Goal: Task Accomplishment & Management: Manage account settings

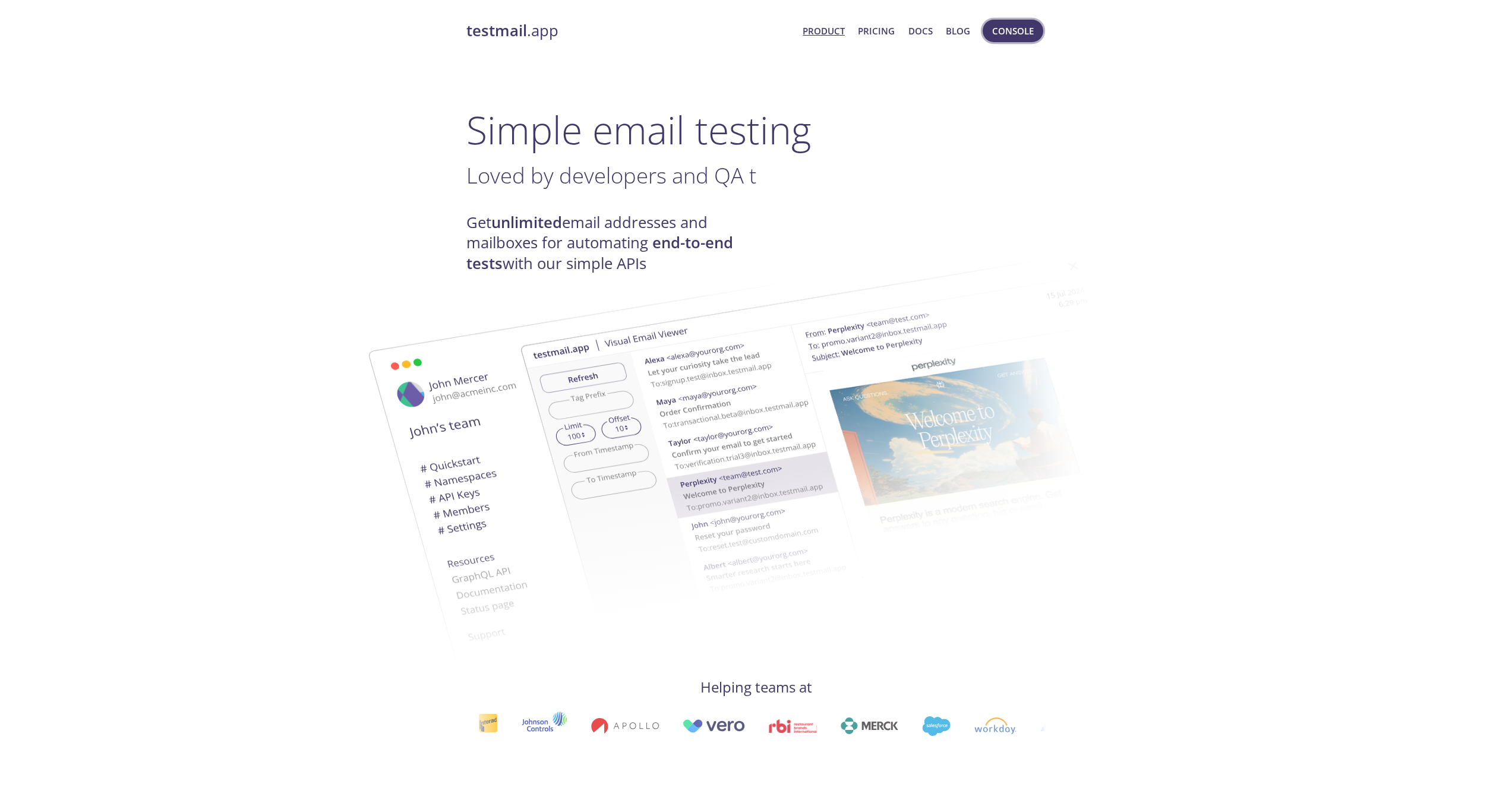
click at [1003, 40] on button "Console" at bounding box center [1013, 30] width 61 height 23
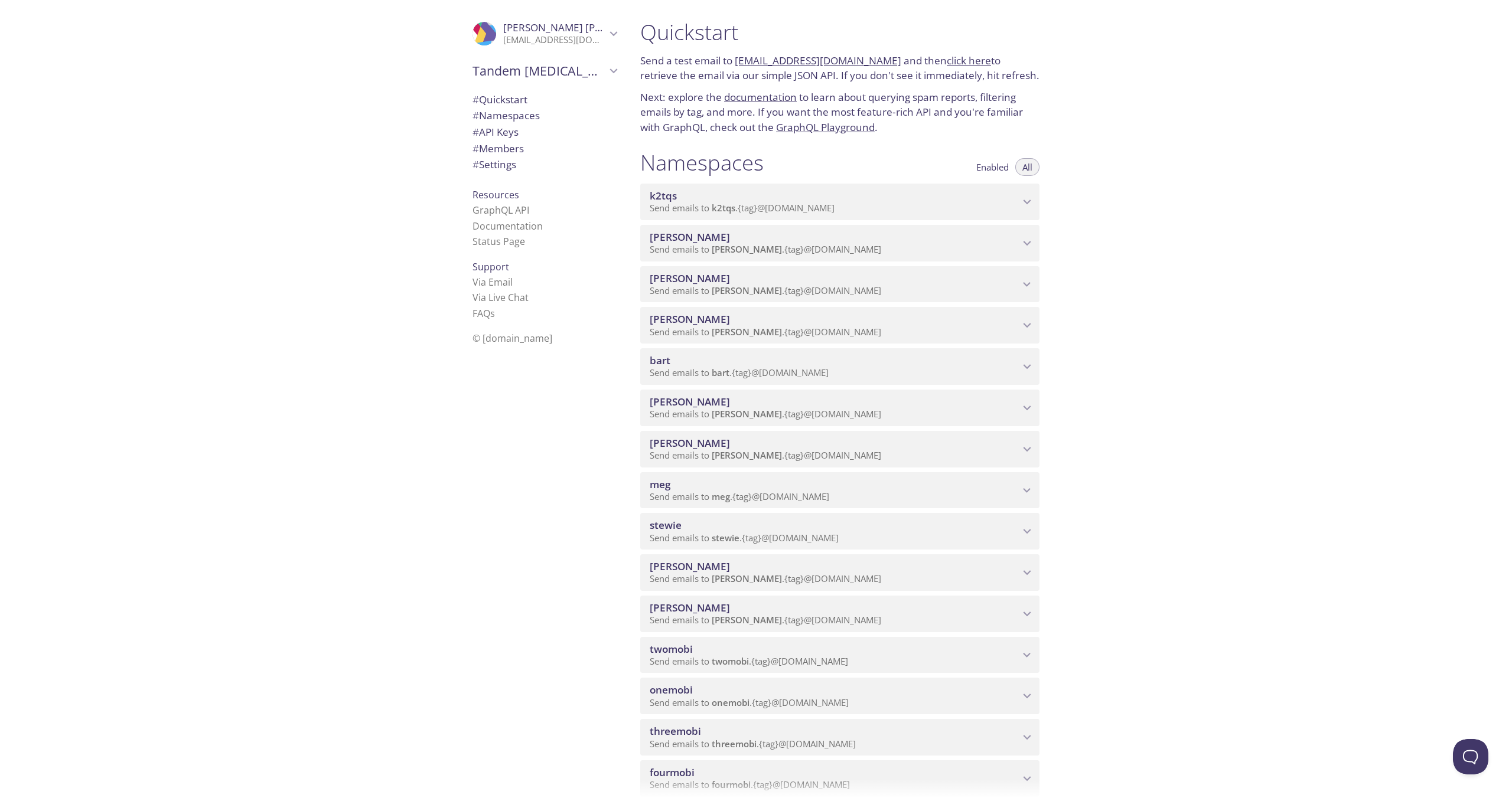
click at [584, 71] on span "Tandem [MEDICAL_DATA] Care Inc." at bounding box center [538, 70] width 134 height 17
click at [483, 239] on link "Status Page" at bounding box center [498, 241] width 53 height 13
click at [479, 318] on link "FAQ s" at bounding box center [483, 313] width 22 height 13
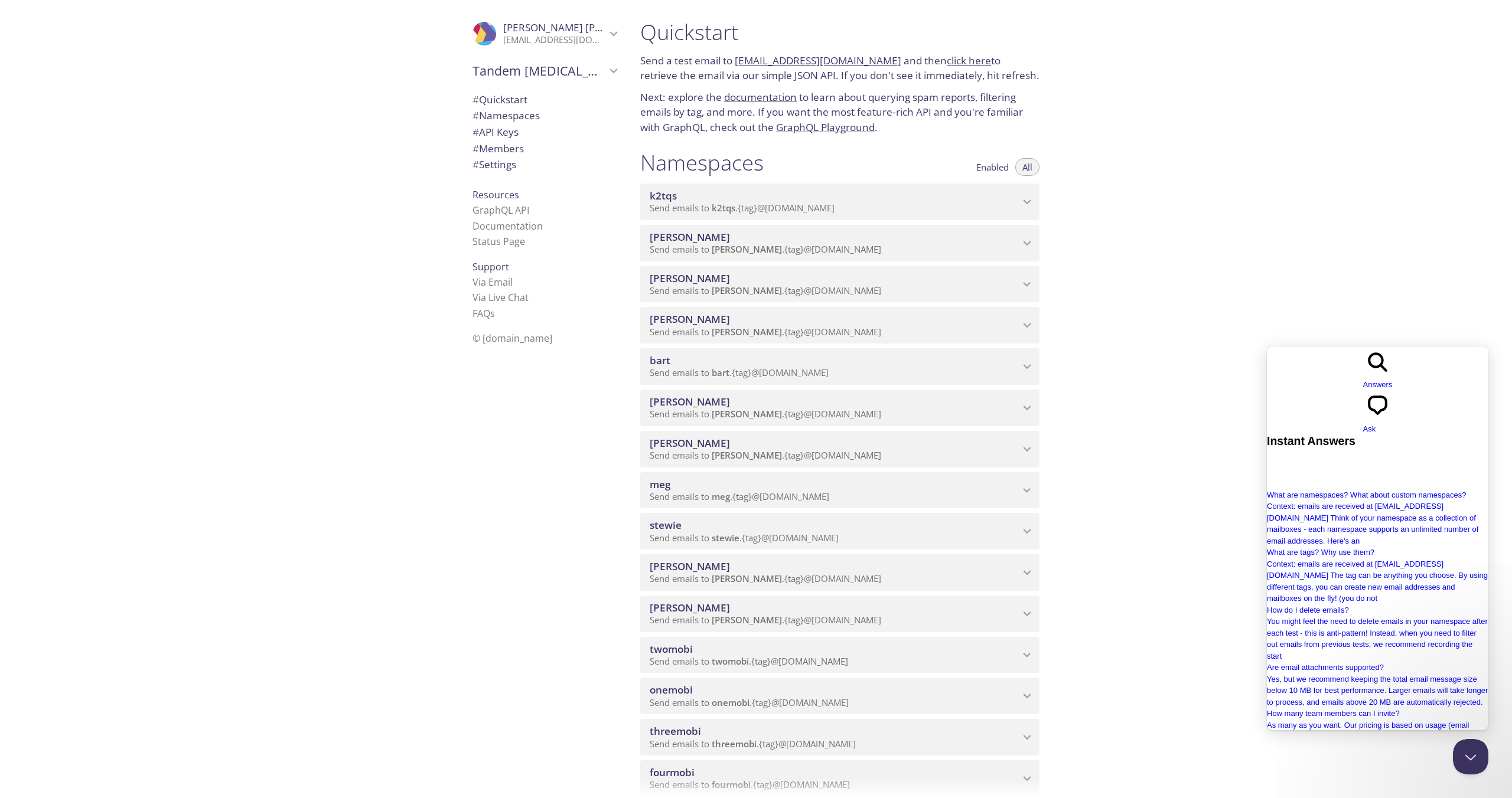
click at [1443, 287] on div "Quickstart Send a test email to [EMAIL_ADDRESS][DOMAIN_NAME] and then click her…" at bounding box center [1070, 399] width 881 height 798
click at [588, 29] on span "[PERSON_NAME]" at bounding box center [554, 27] width 102 height 13
click at [569, 58] on span "User Settings" at bounding box center [544, 65] width 144 height 16
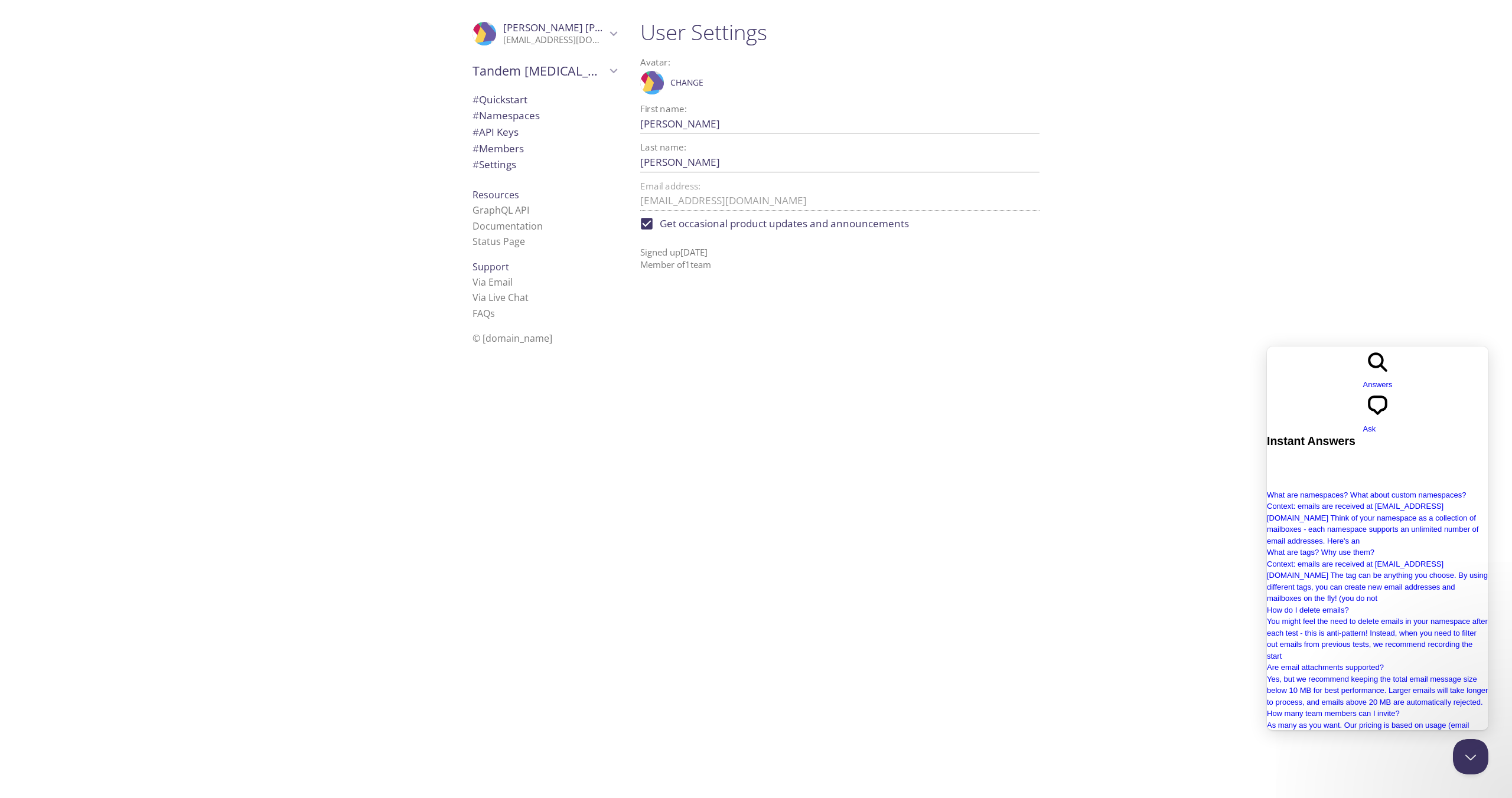
drag, startPoint x: 682, startPoint y: 255, endPoint x: 742, endPoint y: 253, distance: 60.0
click at [742, 253] on p "Signed up [DATE] Member of 1 team" at bounding box center [839, 255] width 399 height 35
click at [480, 171] on span "# Settings" at bounding box center [494, 165] width 44 height 14
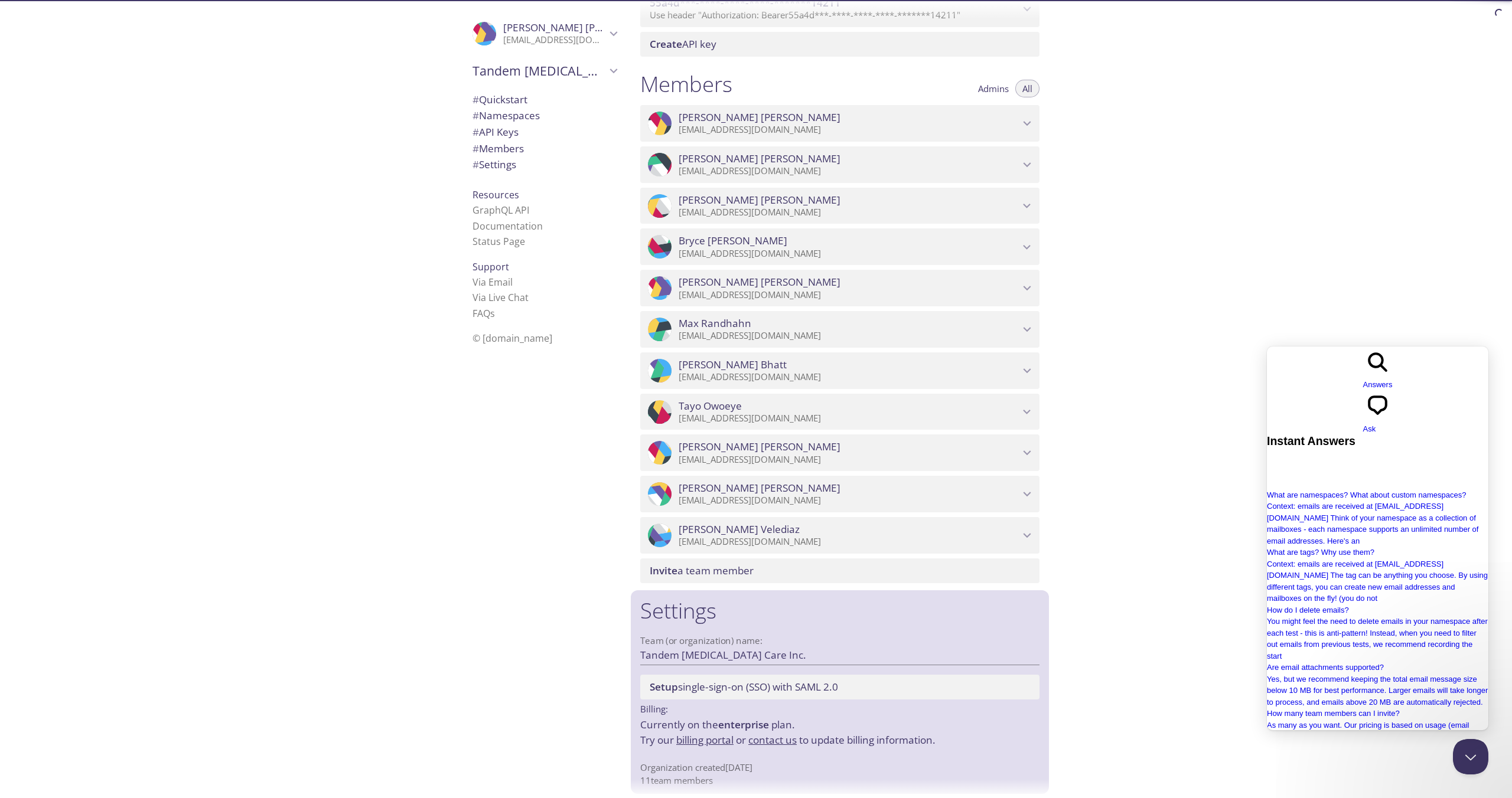
scroll to position [975, 0]
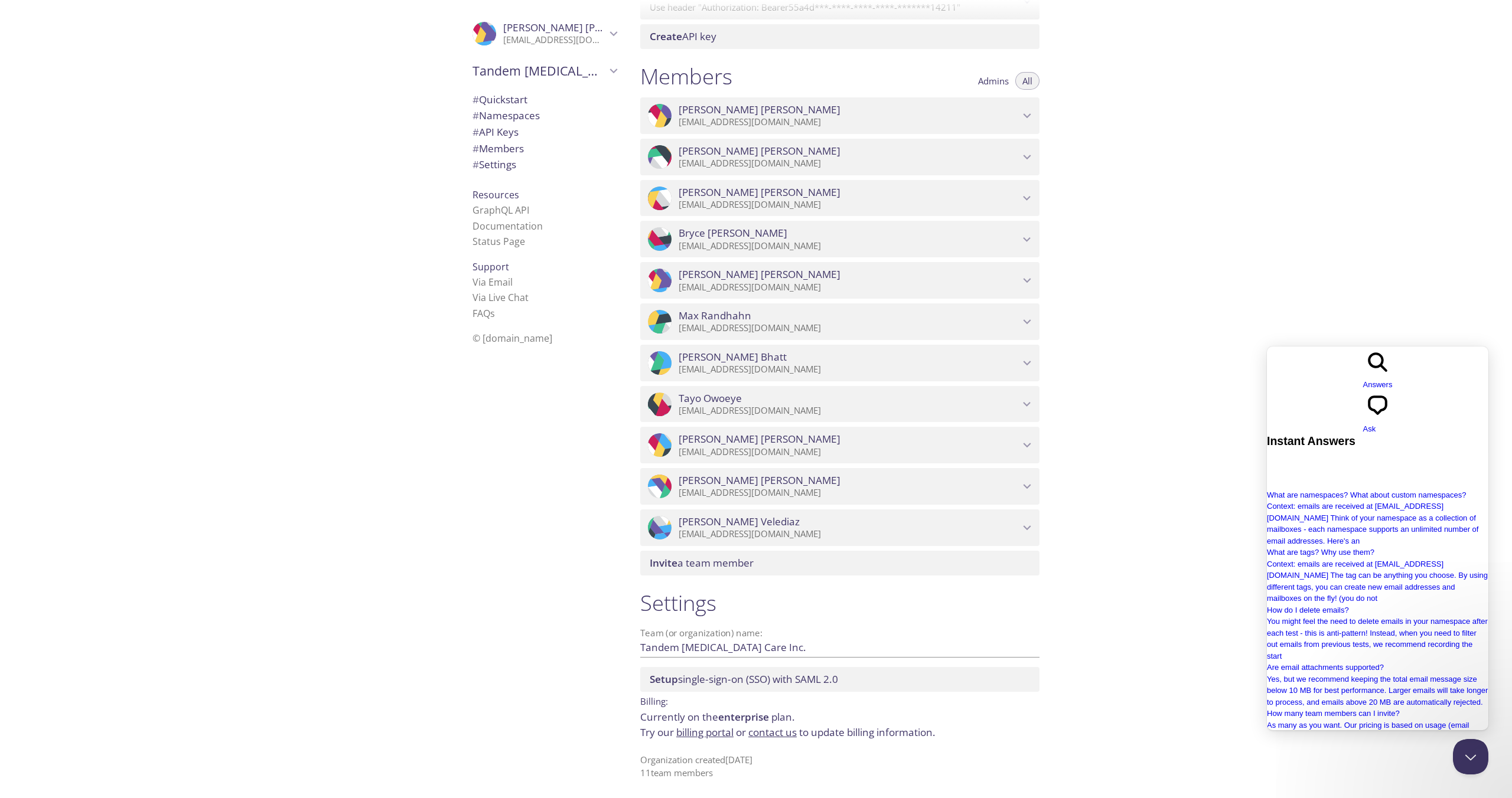
click at [731, 737] on link "billing portal" at bounding box center [704, 733] width 58 height 14
